Goal: Task Accomplishment & Management: Manage account settings

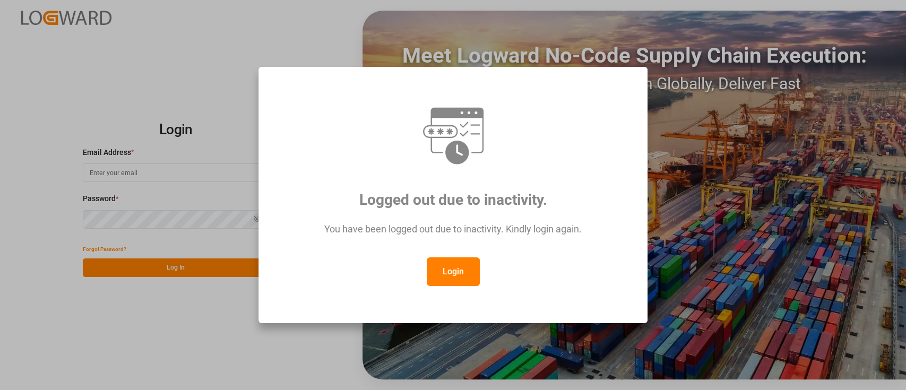
click at [453, 278] on button "Login" at bounding box center [453, 271] width 53 height 29
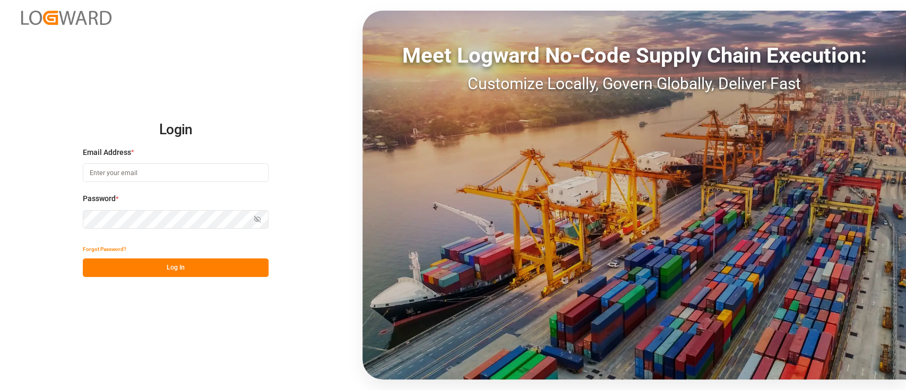
click at [236, 168] on input at bounding box center [176, 172] width 186 height 19
type input "[PERSON_NAME][EMAIL_ADDRESS][PERSON_NAME][DOMAIN_NAME]"
click at [214, 267] on button "Log In" at bounding box center [176, 267] width 186 height 19
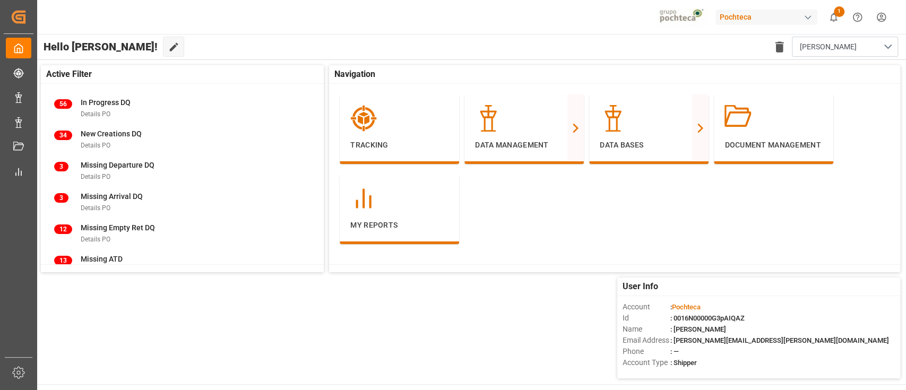
click at [764, 13] on div "Pochteca" at bounding box center [766, 17] width 102 height 15
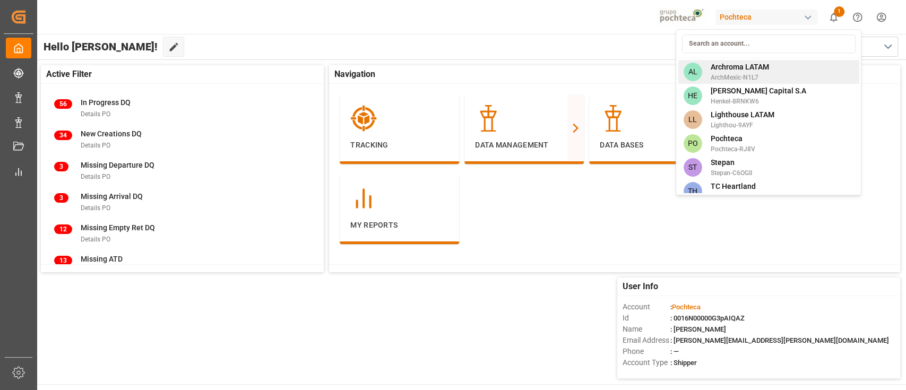
click at [763, 73] on span "ArchMexic-N1L7" at bounding box center [739, 78] width 58 height 10
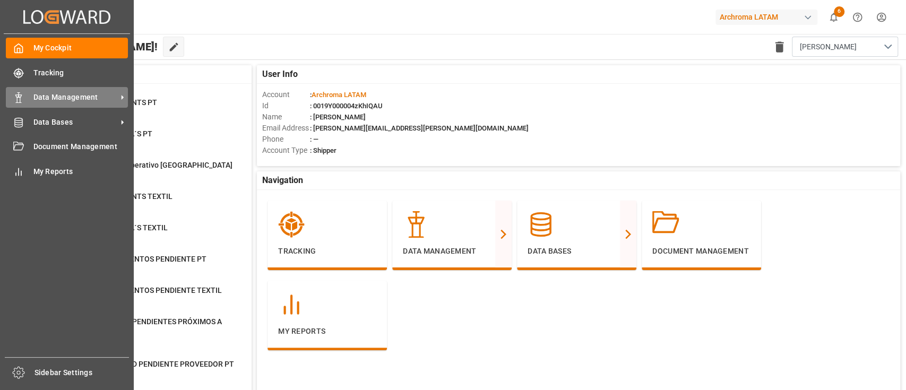
click at [65, 103] on span "Data Management" at bounding box center [75, 97] width 84 height 11
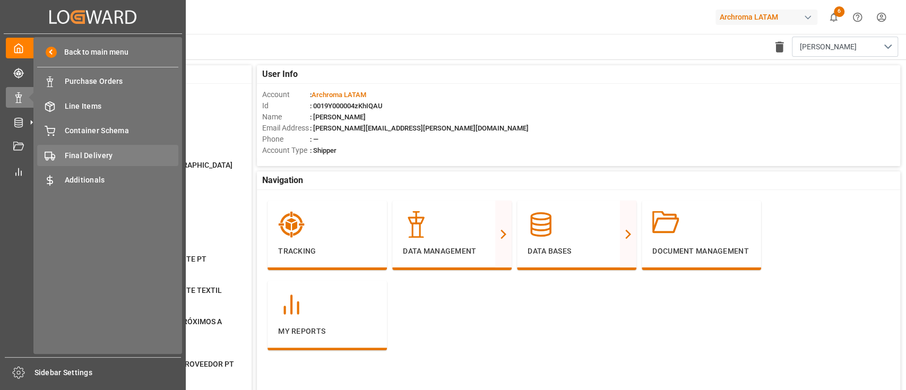
click at [122, 151] on span "Final Delivery" at bounding box center [122, 155] width 114 height 11
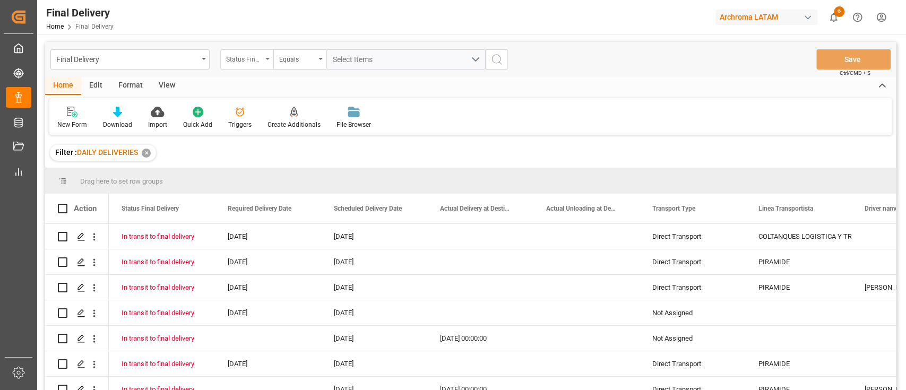
click at [259, 57] on div "Status Final Delivery" at bounding box center [244, 58] width 36 height 12
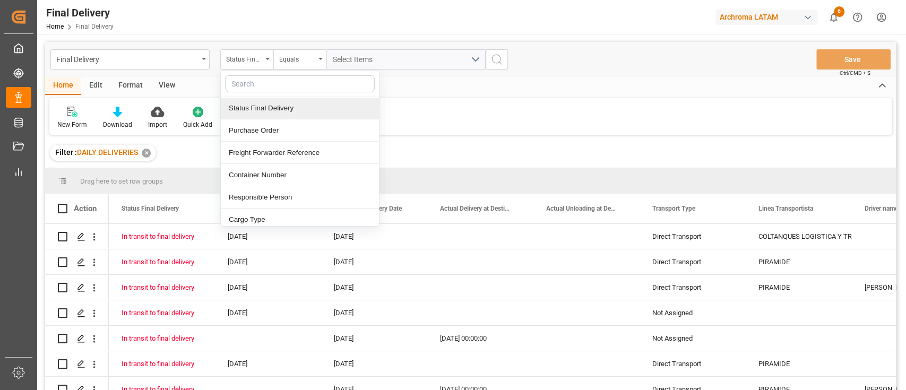
click at [147, 152] on div "✕" at bounding box center [146, 153] width 9 height 9
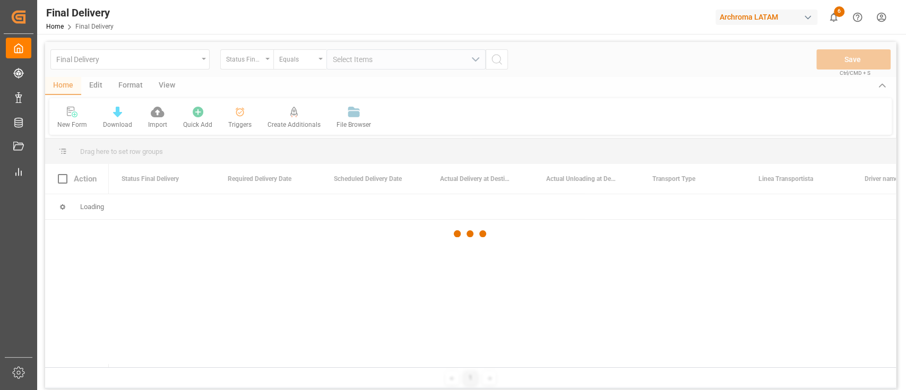
click at [131, 84] on div at bounding box center [470, 234] width 850 height 384
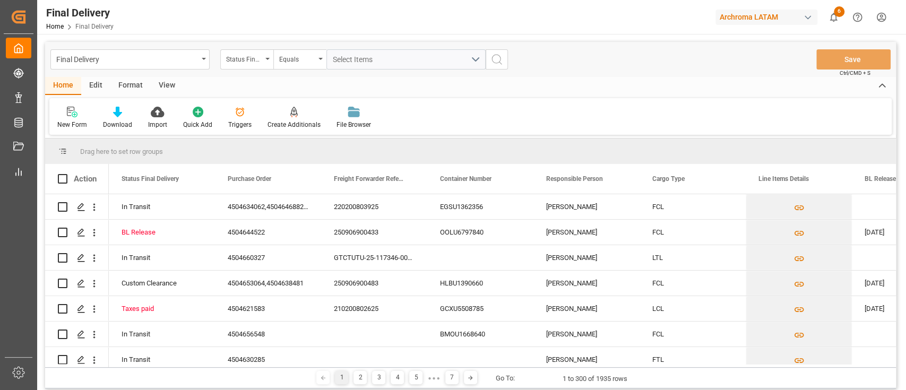
click at [136, 89] on div "Format" at bounding box center [130, 86] width 40 height 18
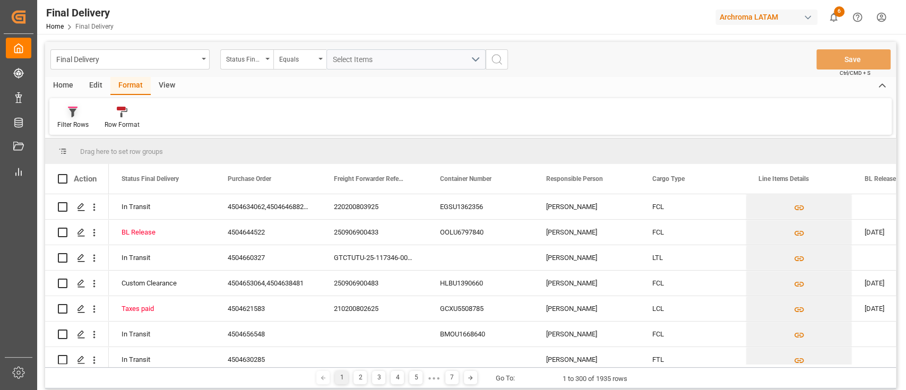
click at [69, 117] on icon at bounding box center [73, 112] width 10 height 11
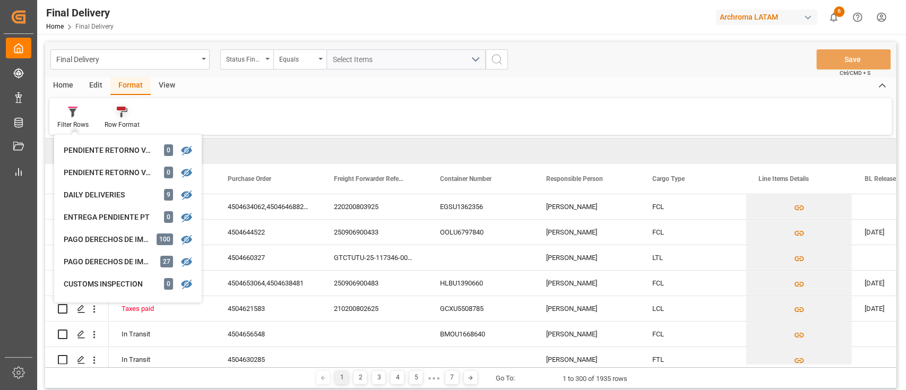
click at [131, 114] on div at bounding box center [122, 111] width 35 height 11
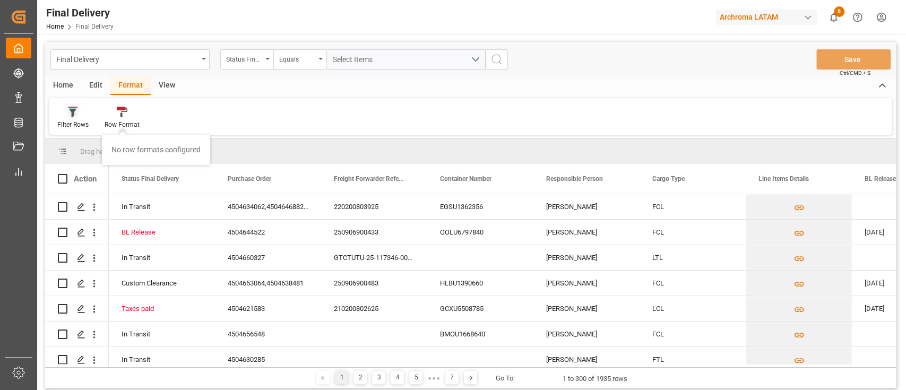
click at [82, 115] on div at bounding box center [72, 111] width 31 height 11
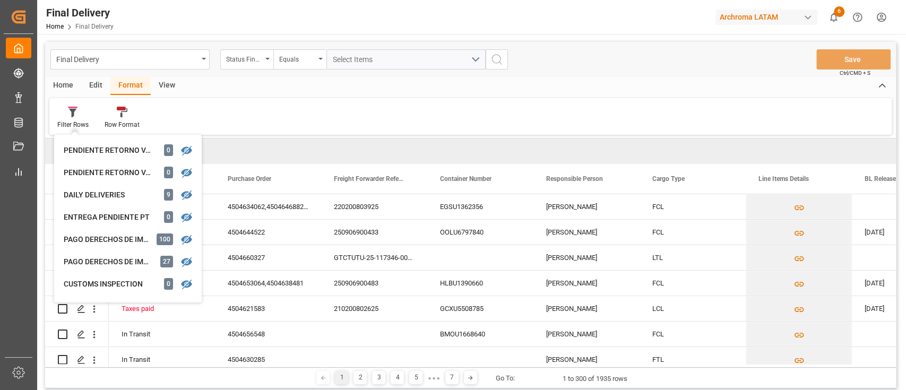
click at [196, 98] on div "Filter Rows PENDIENTE RETORNO VACÍO PT 0 PENDIENTE RETORNO VACÍO TEXTIL 0 DAILY…" at bounding box center [470, 116] width 842 height 37
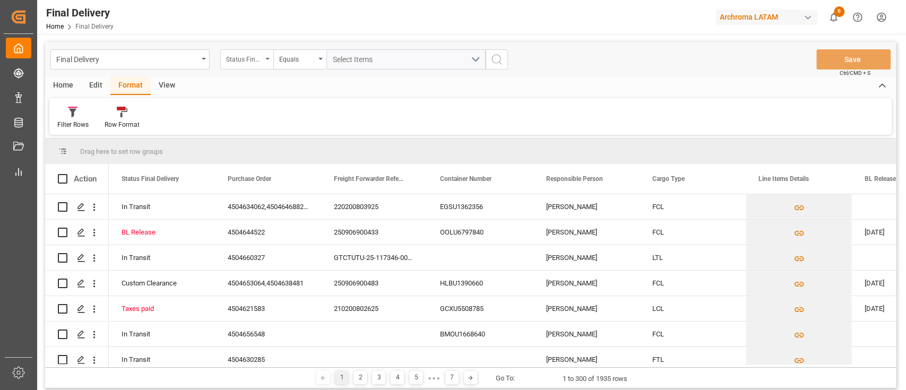
click at [264, 63] on div "Status Final Delivery" at bounding box center [246, 59] width 53 height 20
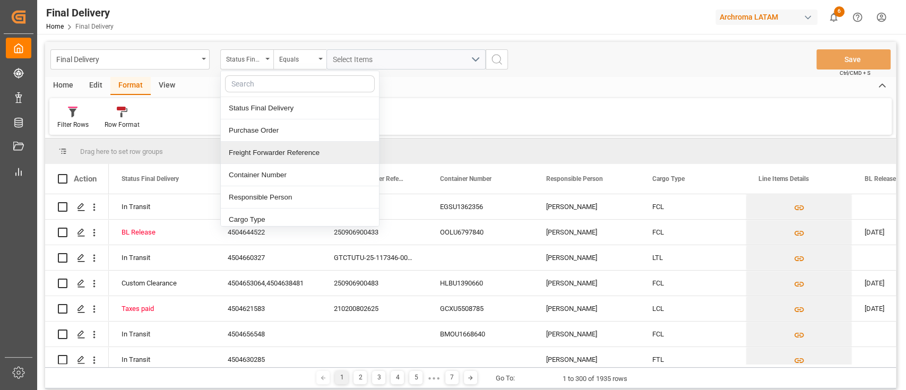
click at [307, 154] on div "Freight Forwarder Reference" at bounding box center [300, 153] width 158 height 22
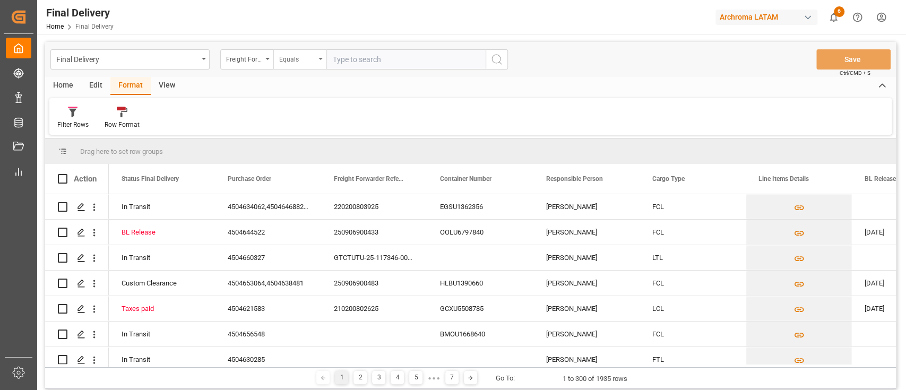
click at [314, 64] on div "Equals" at bounding box center [299, 59] width 53 height 20
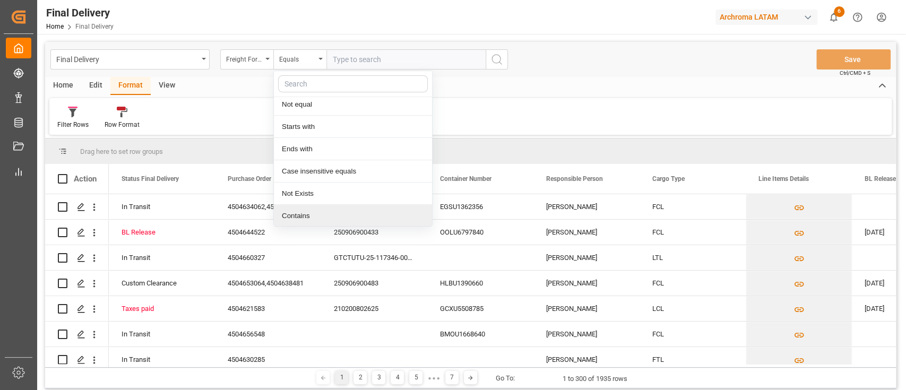
click at [325, 214] on div "Contains" at bounding box center [353, 216] width 158 height 22
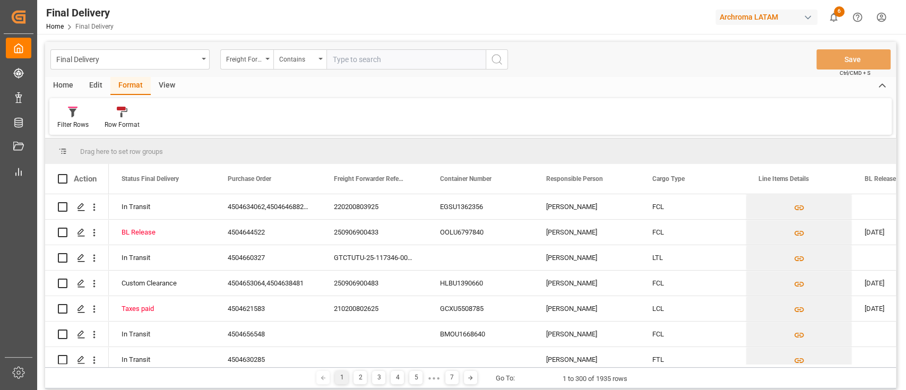
click at [373, 60] on input "text" at bounding box center [405, 59] width 159 height 20
type input "250906900314,250906900573,250906900012"
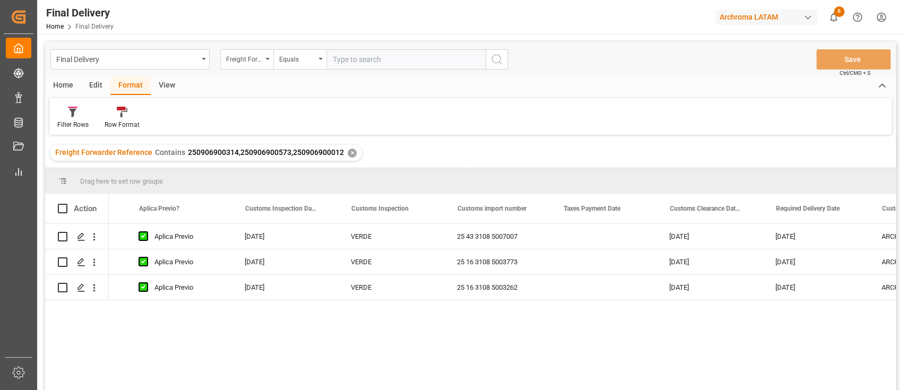
scroll to position [0, 938]
click at [97, 234] on icon "open menu" at bounding box center [94, 236] width 11 height 11
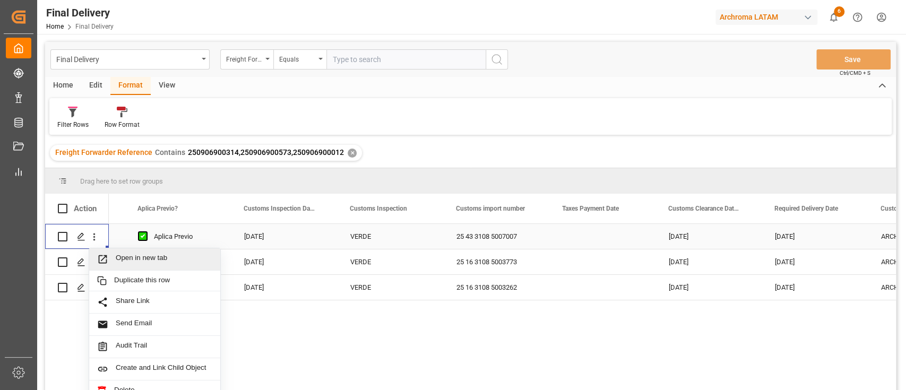
click at [164, 262] on span "Open in new tab" at bounding box center [164, 259] width 97 height 11
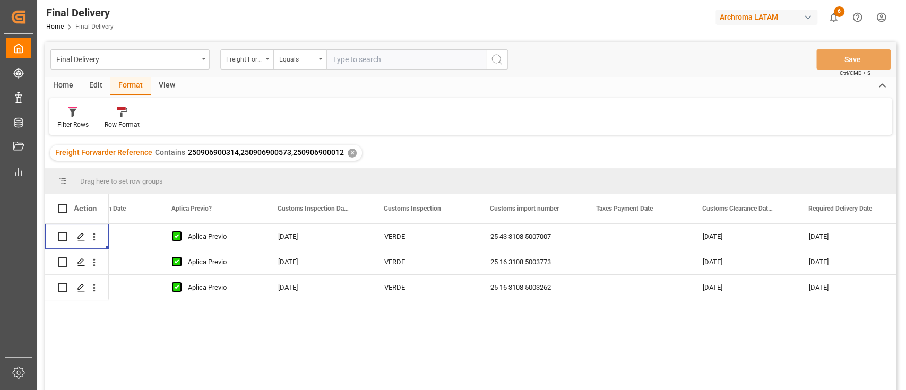
scroll to position [0, 811]
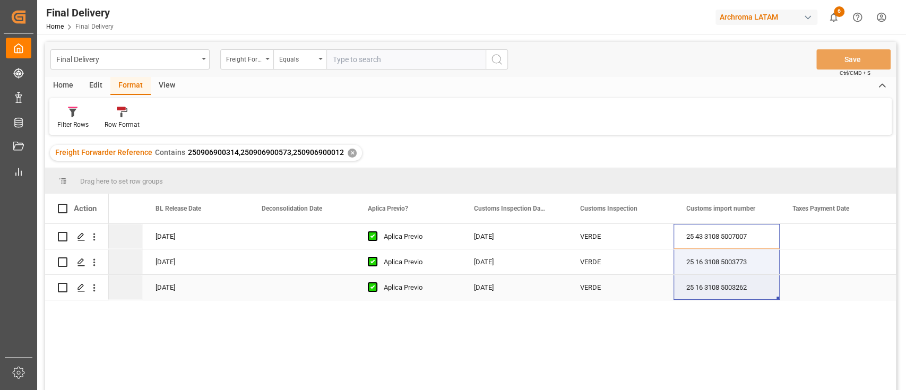
drag, startPoint x: 699, startPoint y: 237, endPoint x: 709, endPoint y: 286, distance: 49.8
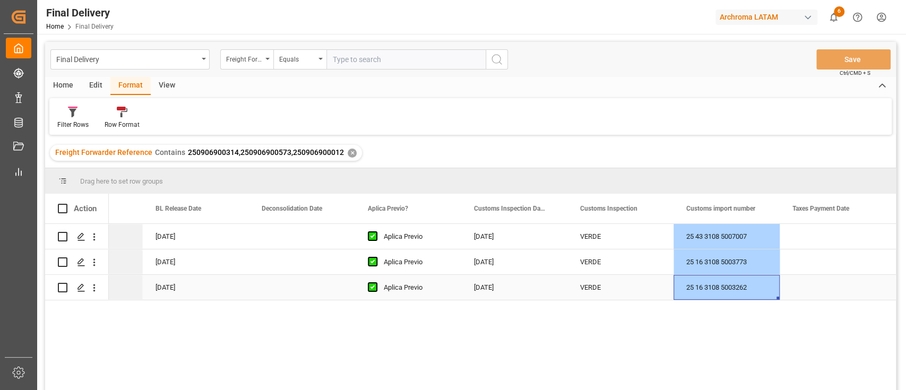
click at [709, 286] on div "25 16 3108 5003262" at bounding box center [726, 287] width 106 height 25
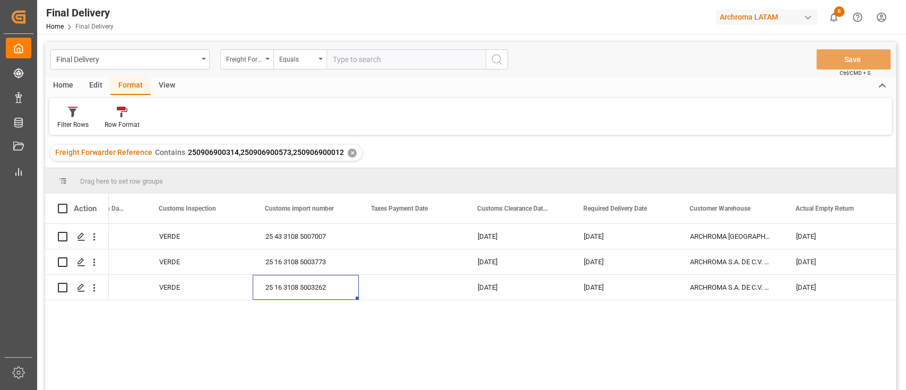
scroll to position [0, 1130]
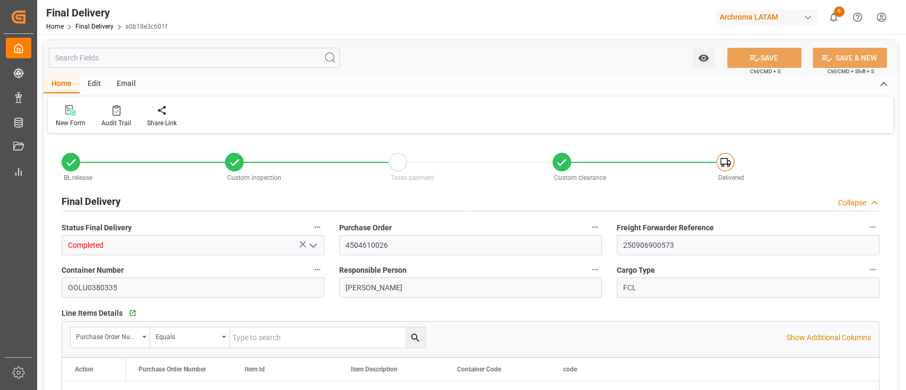
type input "5"
type input "[DATE]"
type input "08-09-2025"
type input "09-09-2025"
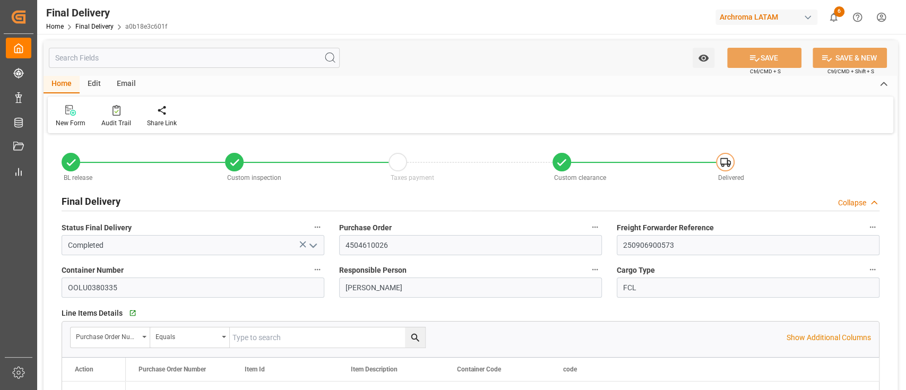
type input "[DATE]"
type input "15-09-2025"
type input "10-09-2025 07:00"
type input "10-09-2025 14:15"
type input "31-08-2025"
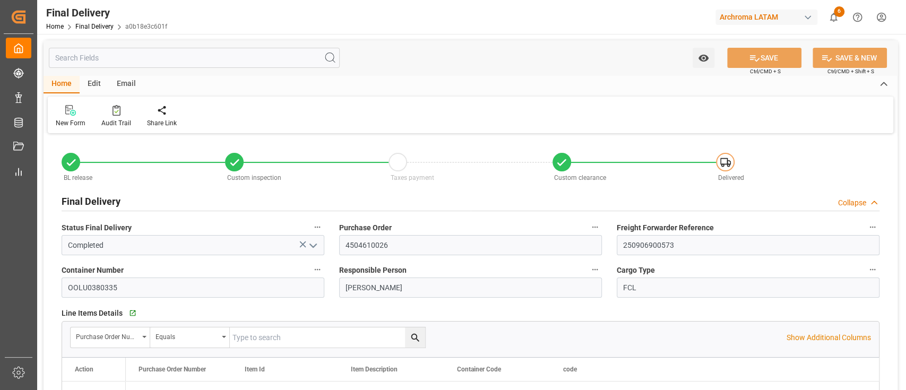
type input "31-08-2025"
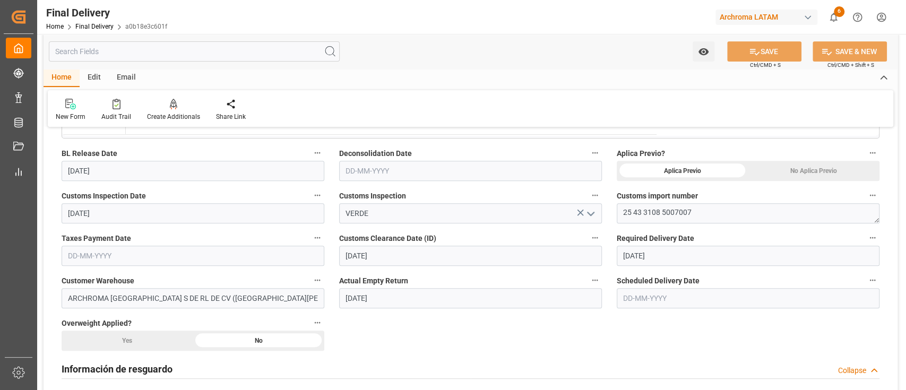
scroll to position [277, 0]
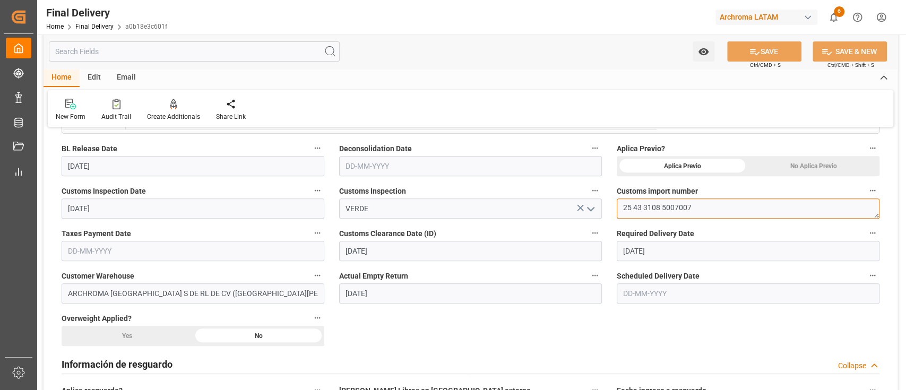
click at [705, 206] on textarea "25 43 3108 5007007" at bounding box center [747, 208] width 263 height 20
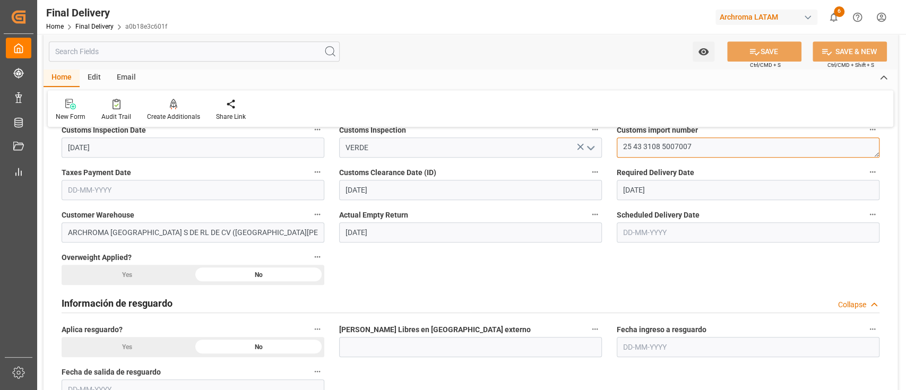
scroll to position [340, 0]
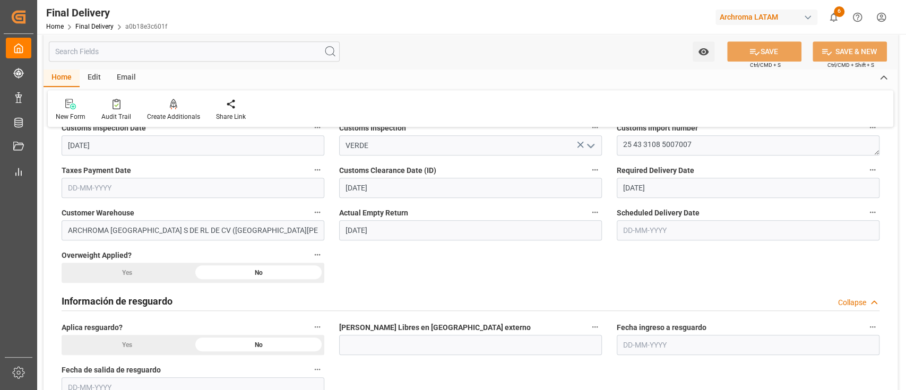
click at [318, 167] on icon "button" at bounding box center [317, 170] width 8 height 8
click at [346, 168] on li "Audits" at bounding box center [337, 169] width 54 height 18
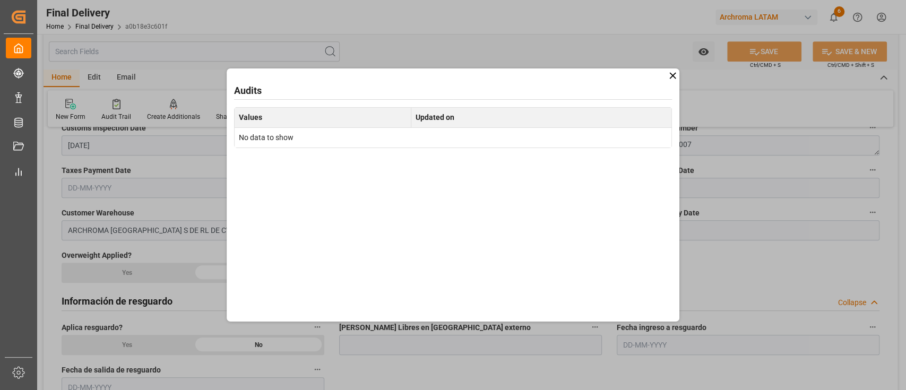
click at [671, 77] on icon at bounding box center [672, 75] width 11 height 11
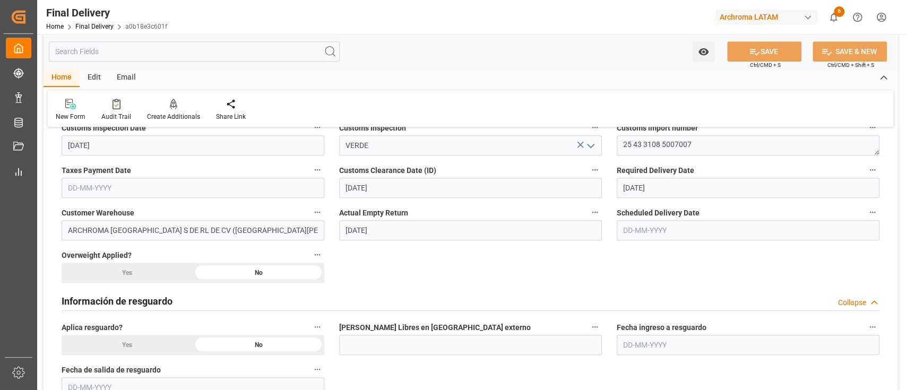
click at [113, 109] on icon at bounding box center [116, 104] width 8 height 11
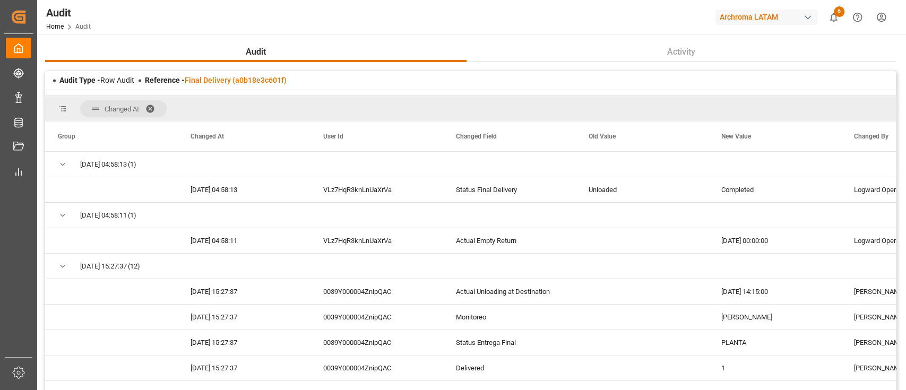
click at [151, 107] on span at bounding box center [153, 109] width 17 height 10
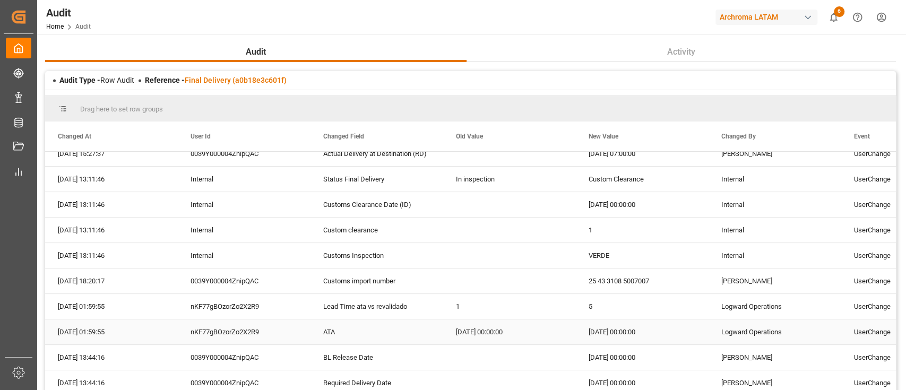
scroll to position [341, 0]
